Goal: Task Accomplishment & Management: Complete application form

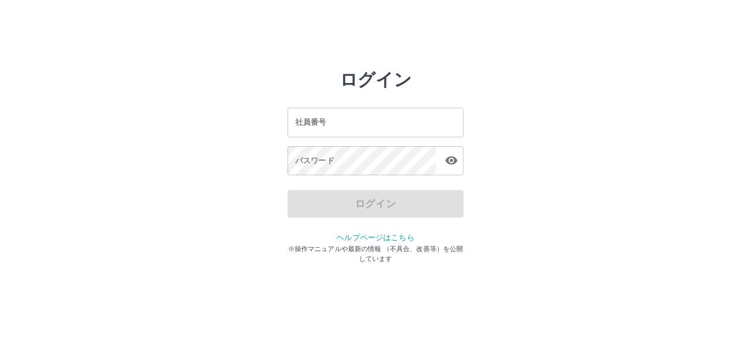
click at [292, 125] on input "社員番号" at bounding box center [376, 122] width 176 height 29
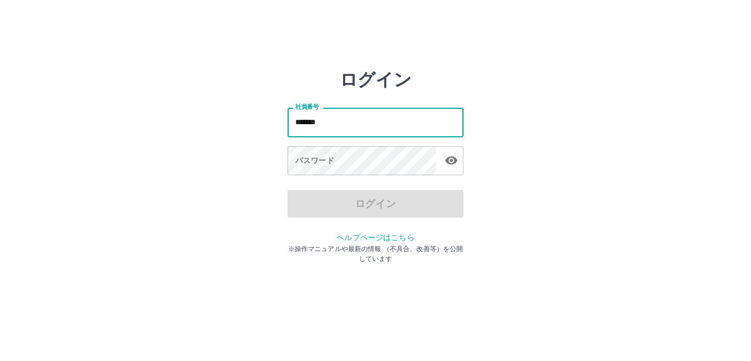
type input "*******"
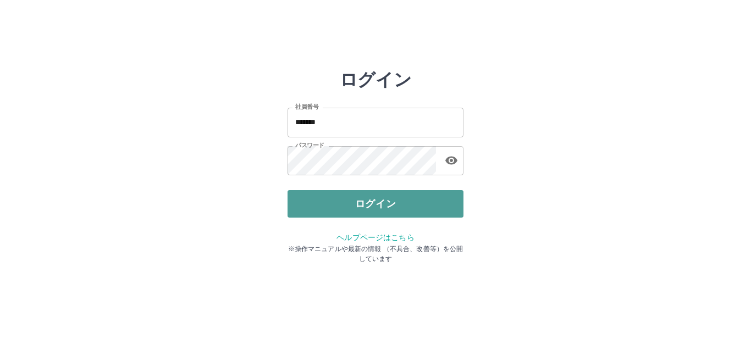
click at [347, 212] on button "ログイン" at bounding box center [376, 204] width 176 height 28
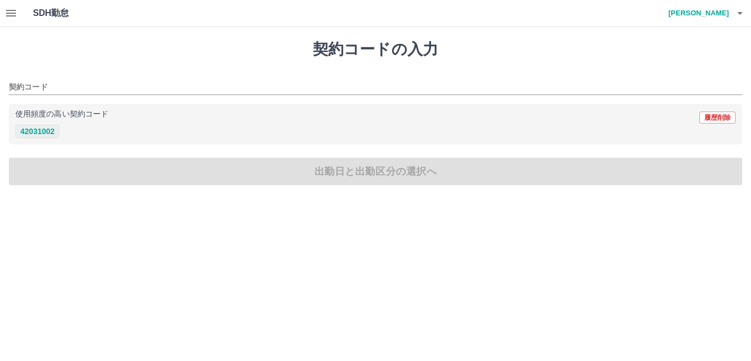
click at [56, 135] on button "42031002" at bounding box center [37, 131] width 44 height 13
type input "********"
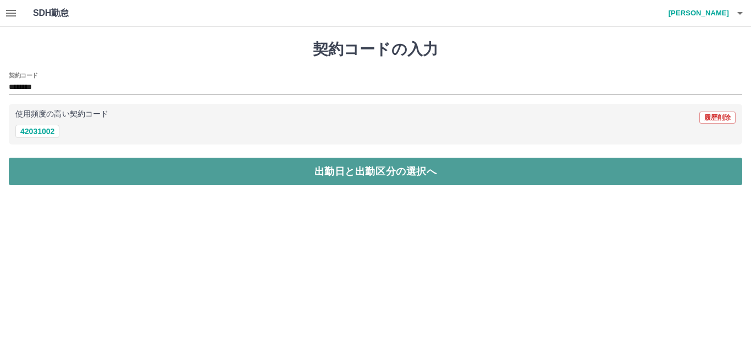
click at [112, 180] on button "出勤日と出勤区分の選択へ" at bounding box center [376, 172] width 734 height 28
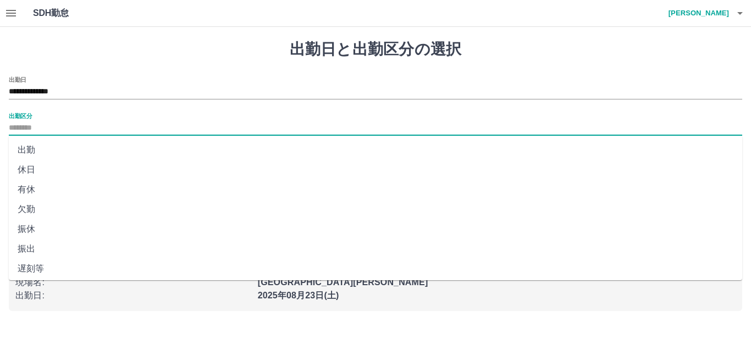
click at [61, 134] on input "出勤区分" at bounding box center [376, 129] width 734 height 14
click at [61, 149] on li "出勤" at bounding box center [376, 150] width 734 height 20
type input "**"
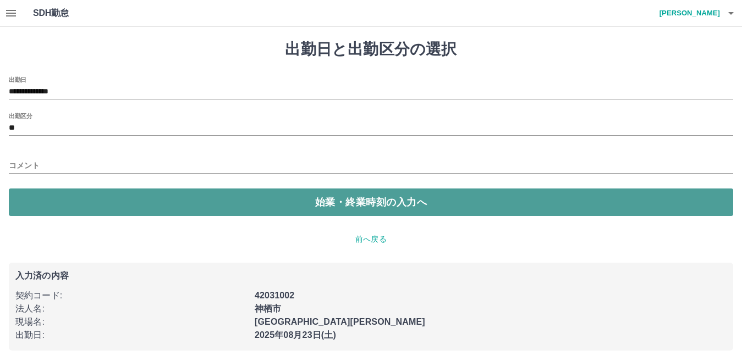
click at [78, 191] on button "始業・終業時刻の入力へ" at bounding box center [371, 203] width 724 height 28
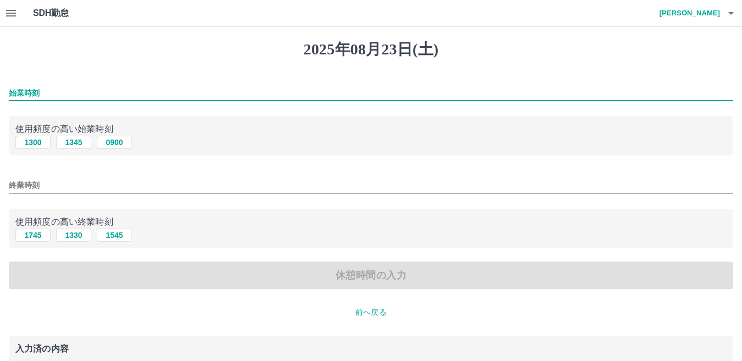
click at [92, 97] on input "始業時刻" at bounding box center [371, 93] width 724 height 16
type input "****"
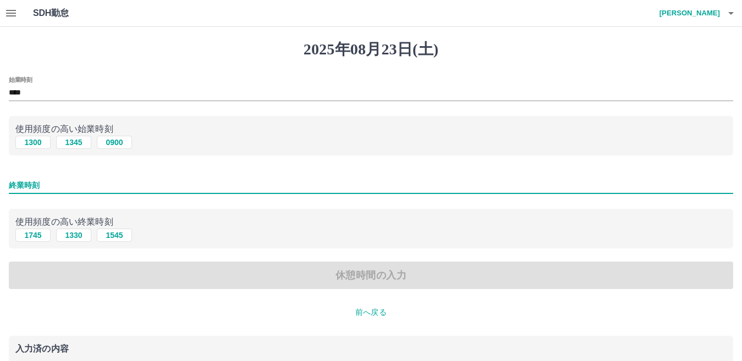
click at [83, 185] on input "終業時刻" at bounding box center [371, 186] width 724 height 16
type input "****"
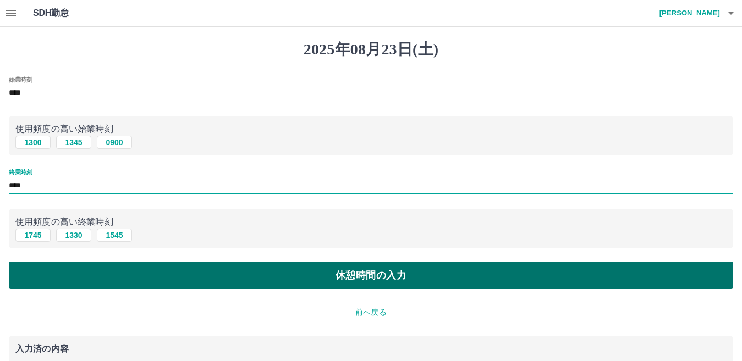
click at [68, 264] on button "休憩時間の入力" at bounding box center [371, 276] width 724 height 28
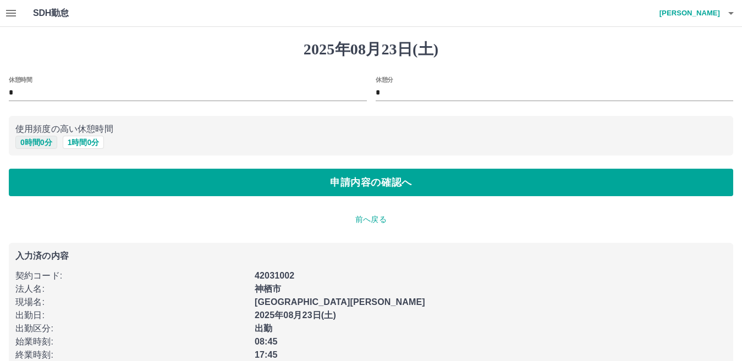
click at [38, 143] on button "0 時間 0 分" at bounding box center [36, 142] width 42 height 13
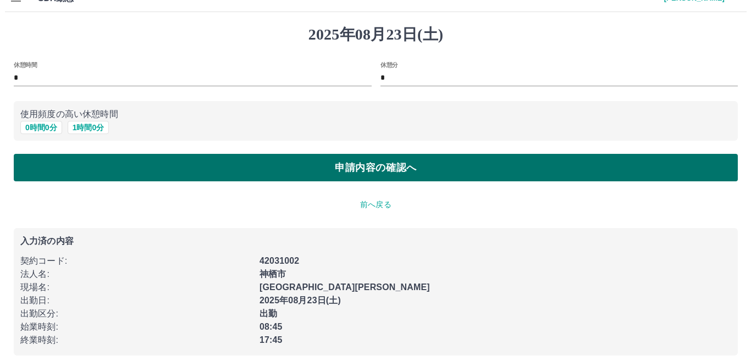
scroll to position [23, 0]
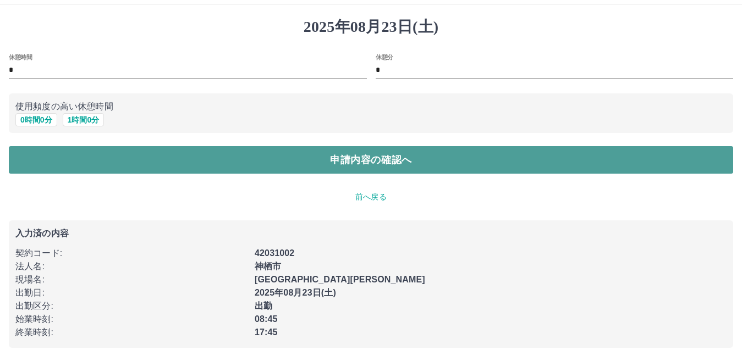
click at [73, 146] on button "申請内容の確認へ" at bounding box center [371, 160] width 724 height 28
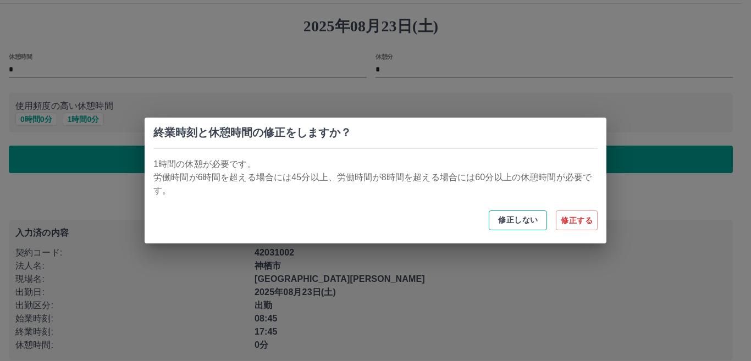
click at [518, 219] on button "修正しない" at bounding box center [518, 221] width 58 height 20
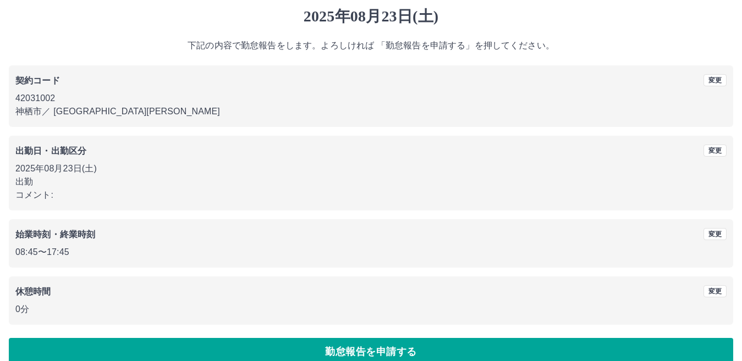
scroll to position [51, 0]
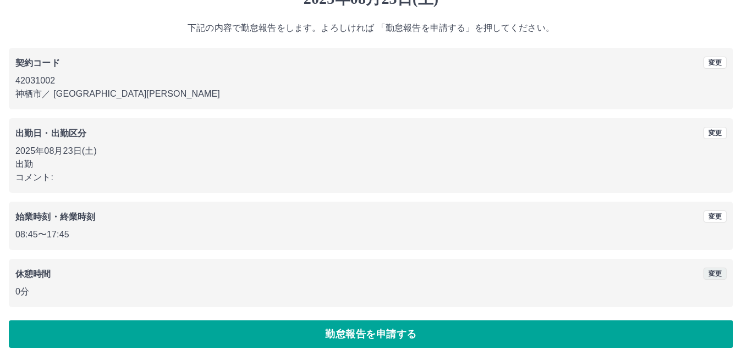
click at [710, 274] on button "変更" at bounding box center [715, 274] width 23 height 12
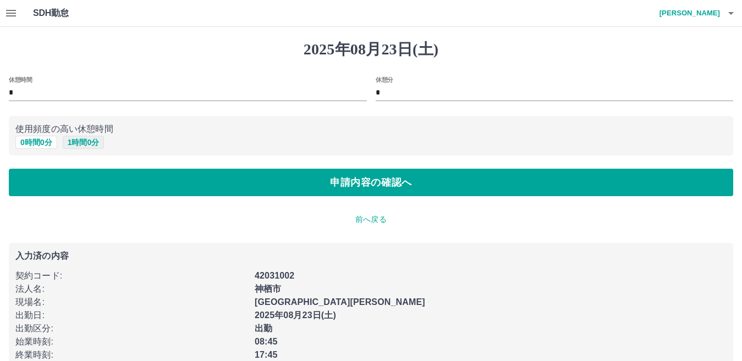
click at [90, 141] on button "1 時間 0 分" at bounding box center [84, 142] width 42 height 13
type input "*"
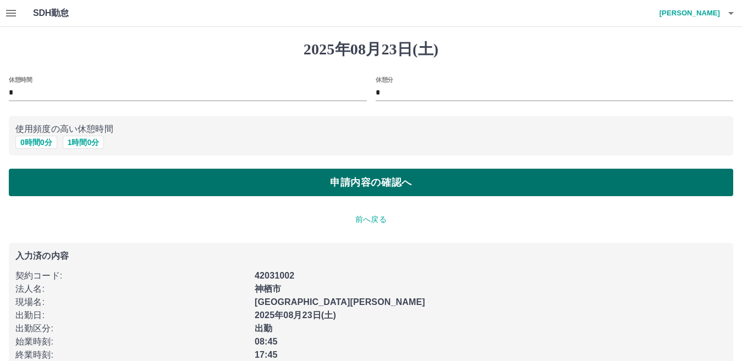
click at [151, 186] on button "申請内容の確認へ" at bounding box center [371, 183] width 724 height 28
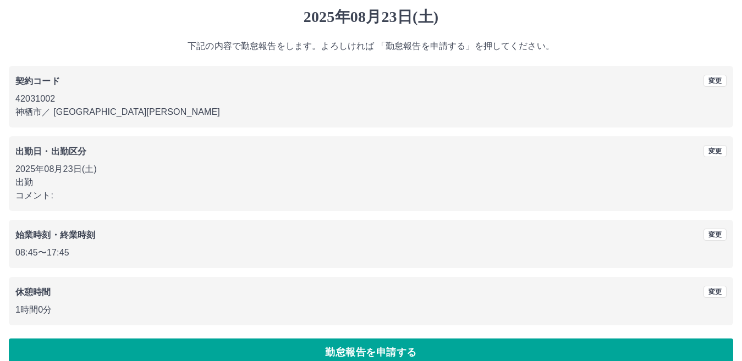
scroll to position [51, 0]
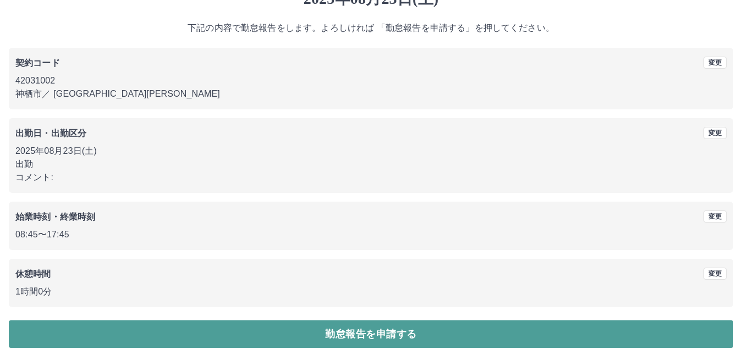
click at [258, 340] on button "勤怠報告を申請する" at bounding box center [371, 335] width 724 height 28
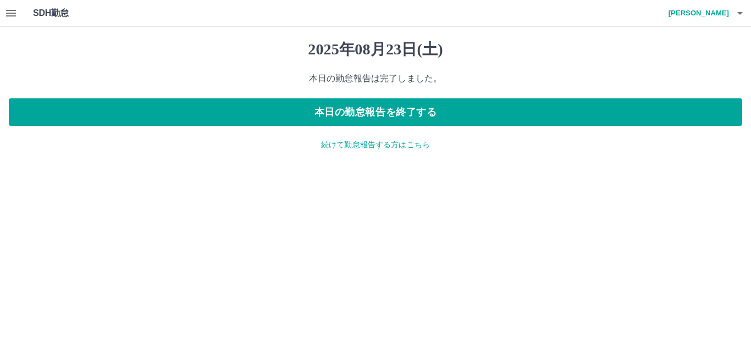
click at [294, 95] on div "[DATE] 本日の勤怠報告は完了しました。 本日の勤怠報告を終了する 続けて勤怠報告する方はこちら" at bounding box center [375, 95] width 751 height 137
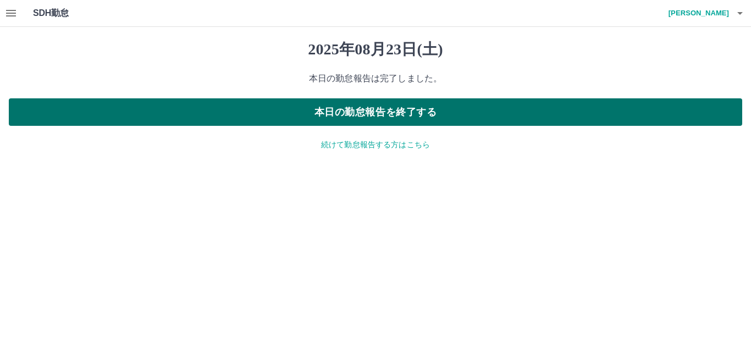
click at [292, 111] on button "本日の勤怠報告を終了する" at bounding box center [376, 112] width 734 height 28
